Goal: Task Accomplishment & Management: Manage account settings

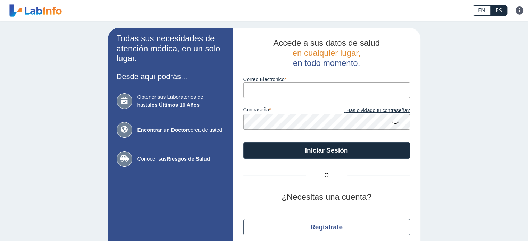
click at [276, 87] on input "Correo Electronico" at bounding box center [326, 90] width 167 height 16
type input "[EMAIL_ADDRESS][DOMAIN_NAME]"
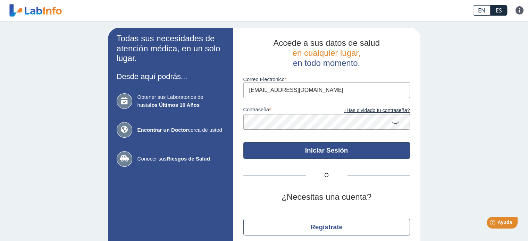
click at [312, 152] on button "Iniciar Sesión" at bounding box center [326, 150] width 167 height 17
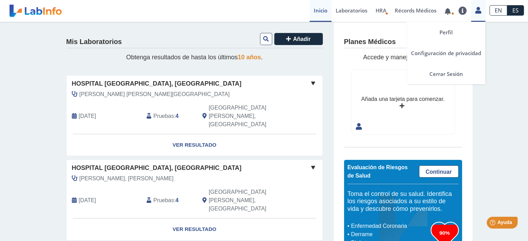
click at [479, 11] on icon at bounding box center [478, 10] width 6 height 5
click at [445, 72] on link "Cerrar Sesión" at bounding box center [446, 74] width 78 height 21
